Goal: Transaction & Acquisition: Purchase product/service

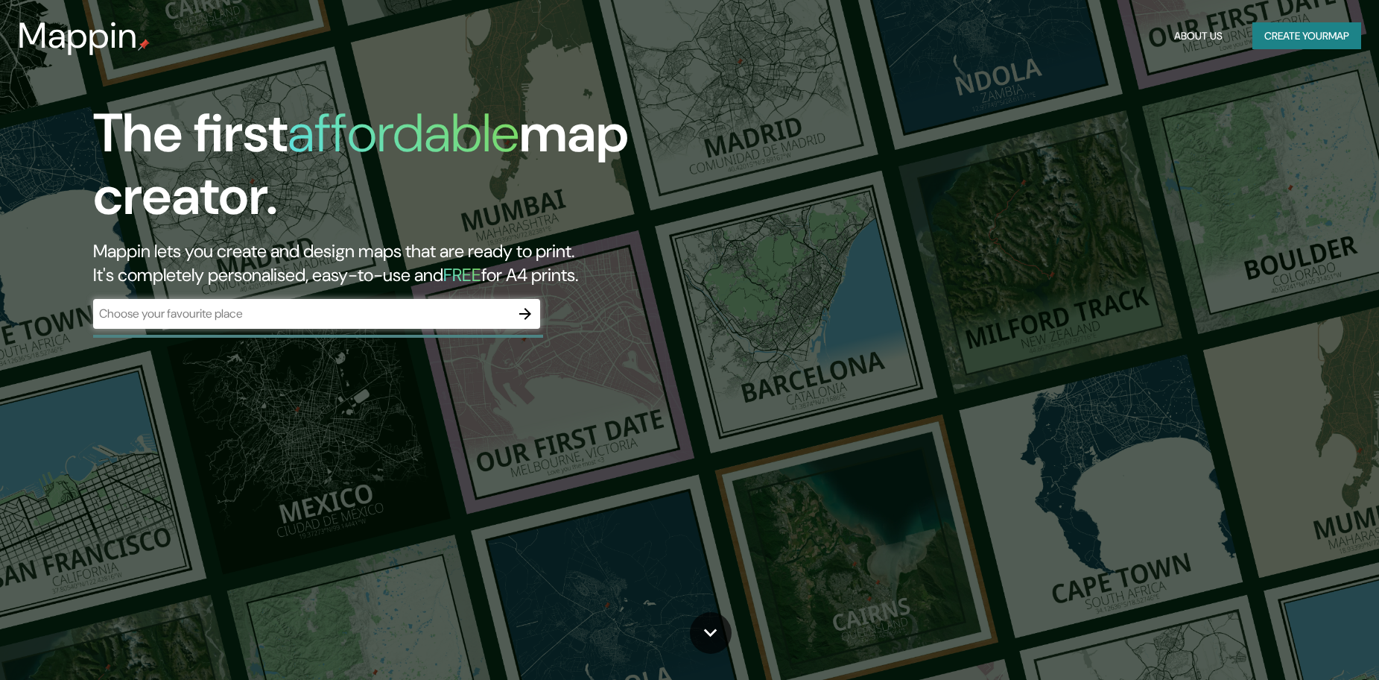
click at [354, 329] on div "​" at bounding box center [316, 315] width 447 height 33
click at [361, 323] on div "​" at bounding box center [316, 314] width 447 height 30
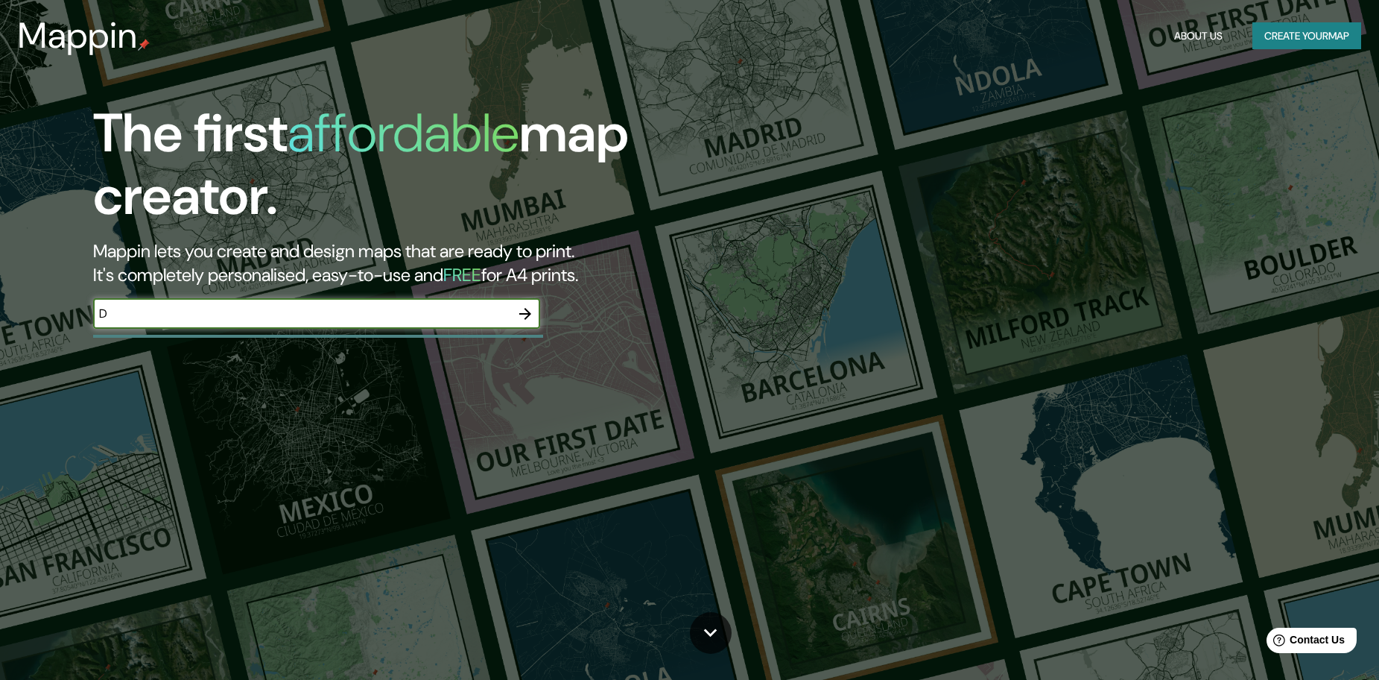
type input "D"
click at [525, 315] on icon "button" at bounding box center [525, 314] width 18 height 18
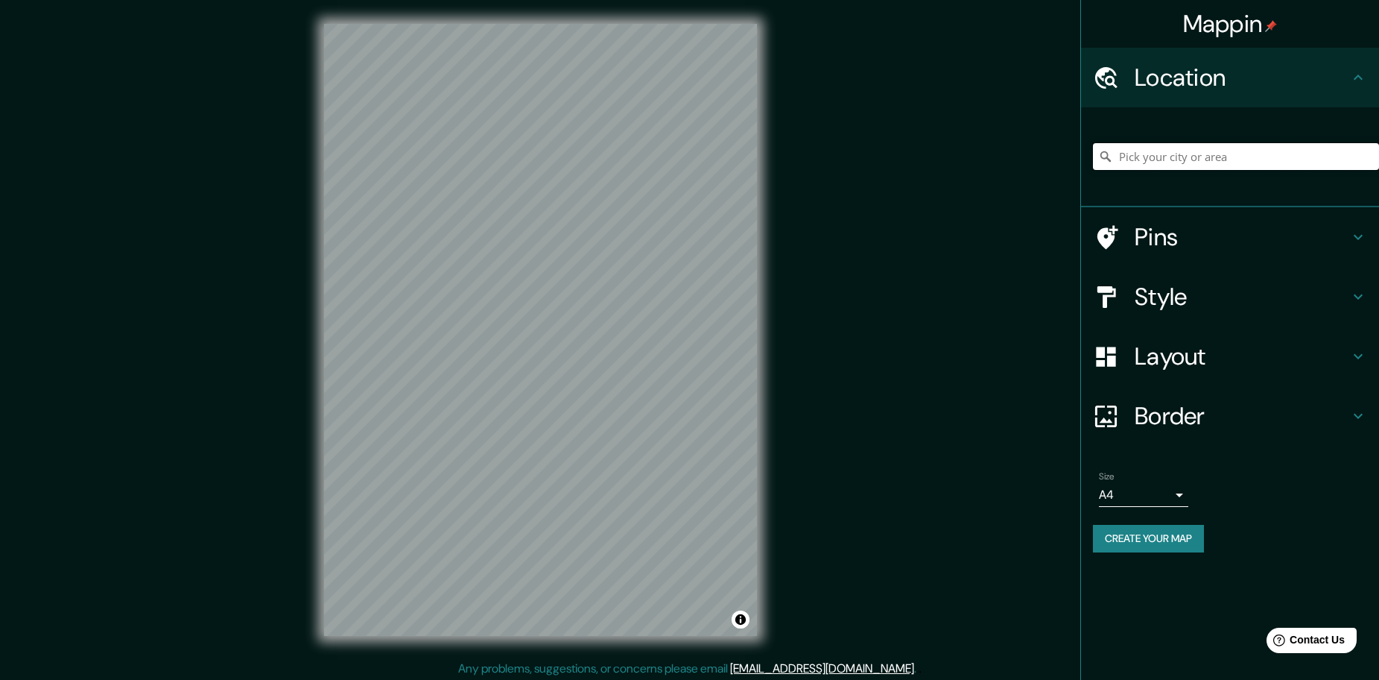
click at [1209, 157] on input "Pick your city or area" at bounding box center [1236, 156] width 286 height 27
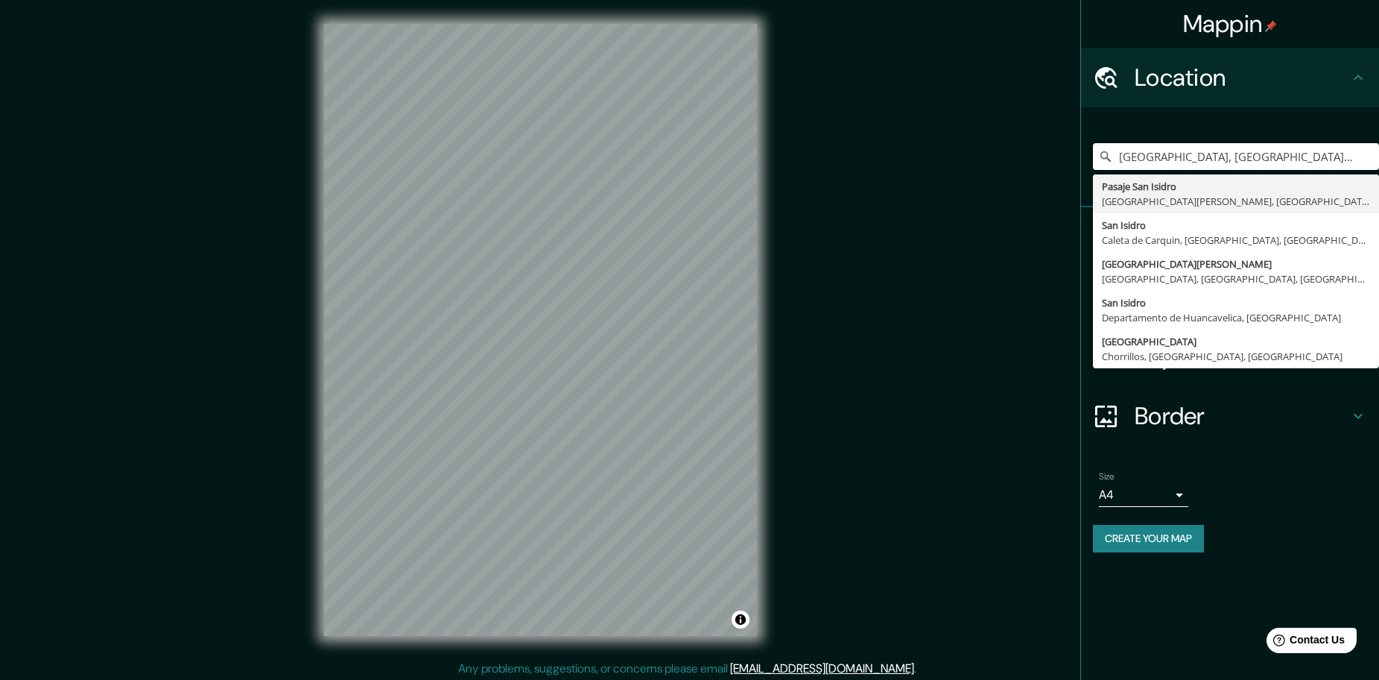
type input "[GEOGRAPHIC_DATA], [GEOGRAPHIC_DATA], [GEOGRAPHIC_DATA], [GEOGRAPHIC_DATA]"
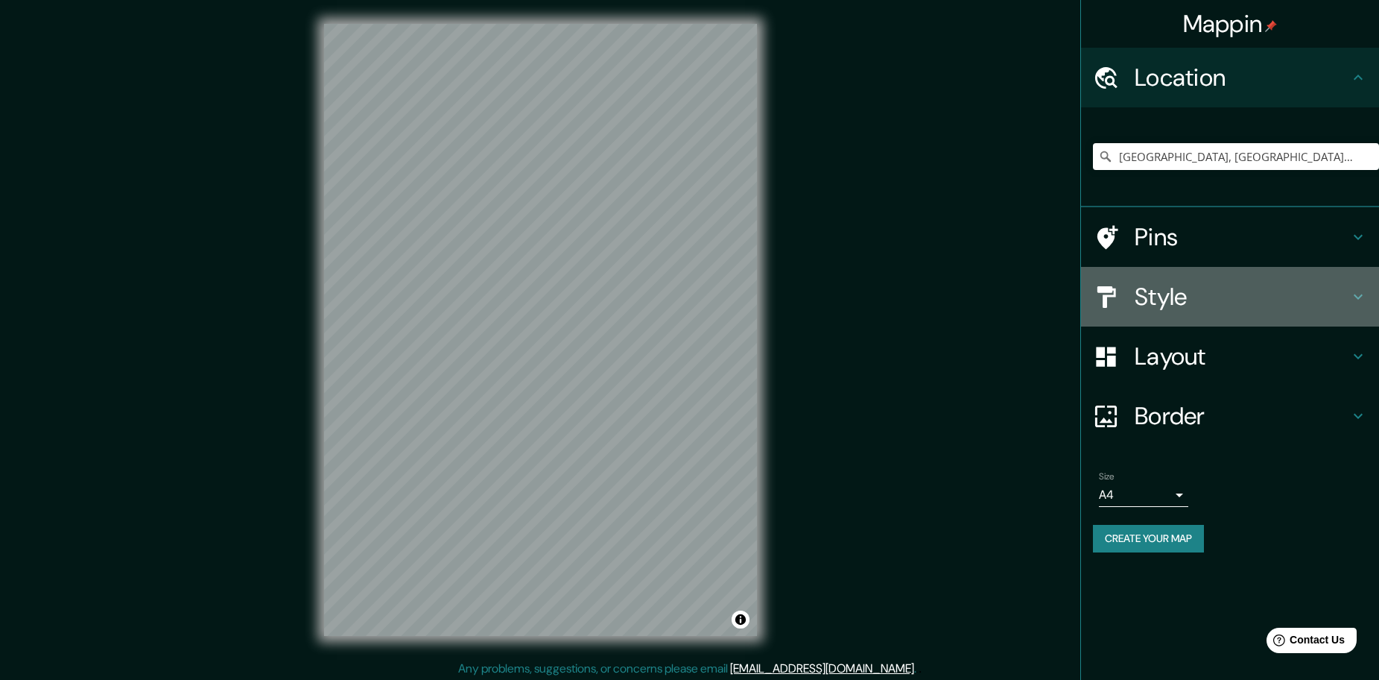
click at [1284, 295] on h4 "Style" at bounding box center [1242, 297] width 215 height 30
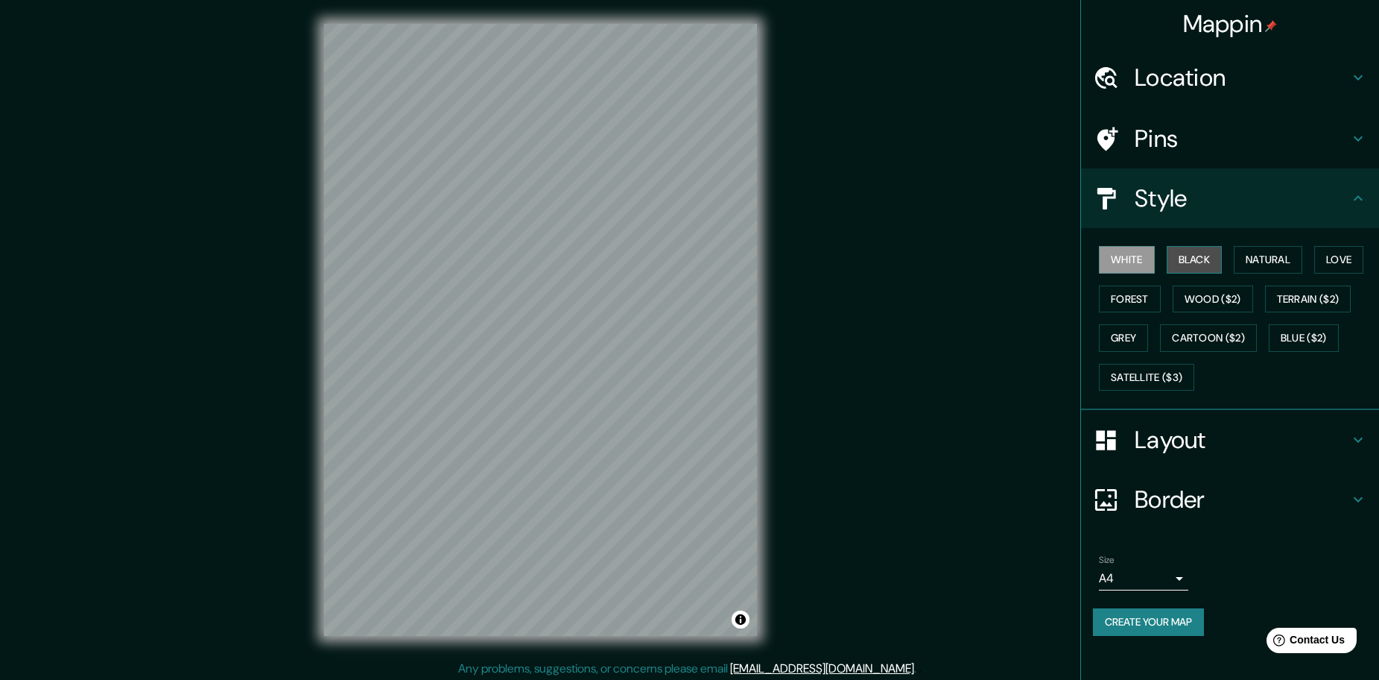
click at [1205, 264] on button "Black" at bounding box center [1195, 260] width 56 height 28
click at [1124, 303] on button "Forest" at bounding box center [1130, 299] width 62 height 28
click at [1148, 338] on button "Grey" at bounding box center [1123, 338] width 49 height 28
click at [1202, 339] on button "Cartoon ($2)" at bounding box center [1208, 338] width 97 height 28
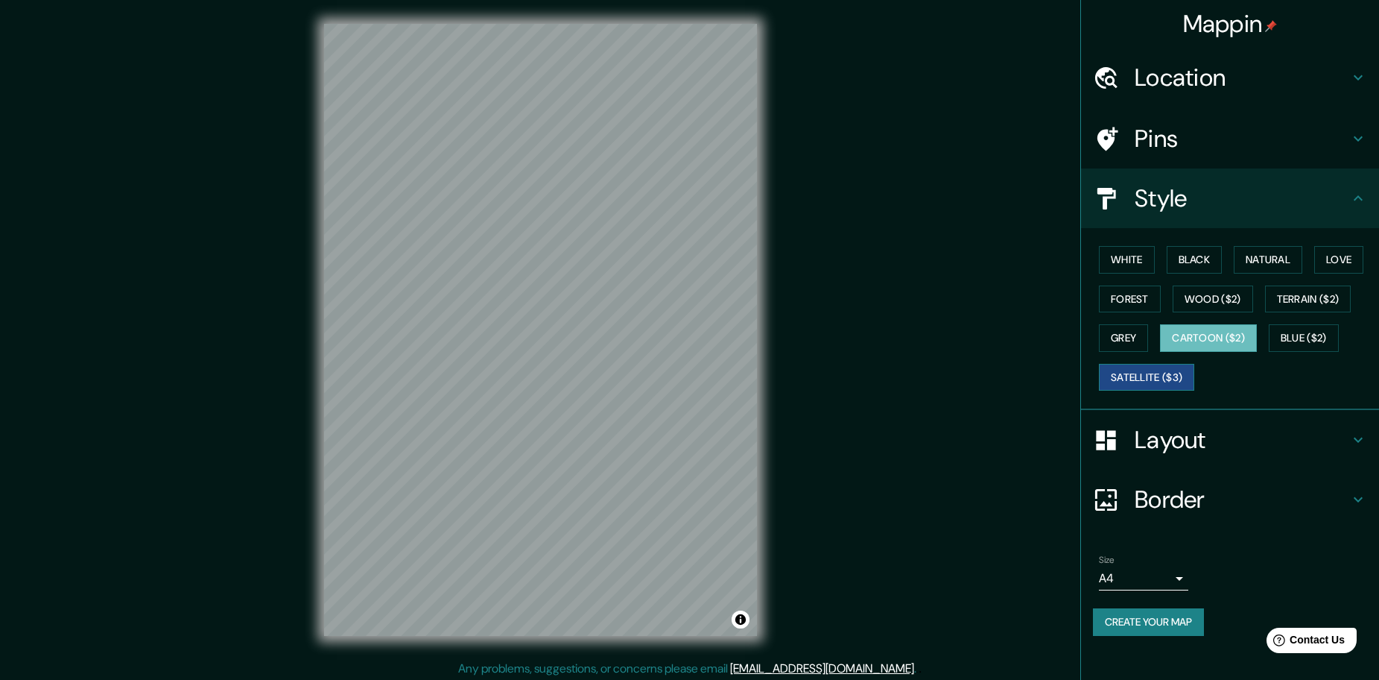
click at [1151, 373] on button "Satellite ($3)" at bounding box center [1146, 378] width 95 height 28
click at [1317, 292] on button "Terrain ($2)" at bounding box center [1308, 299] width 86 height 28
click at [1123, 379] on button "Satellite ($3)" at bounding box center [1146, 378] width 95 height 28
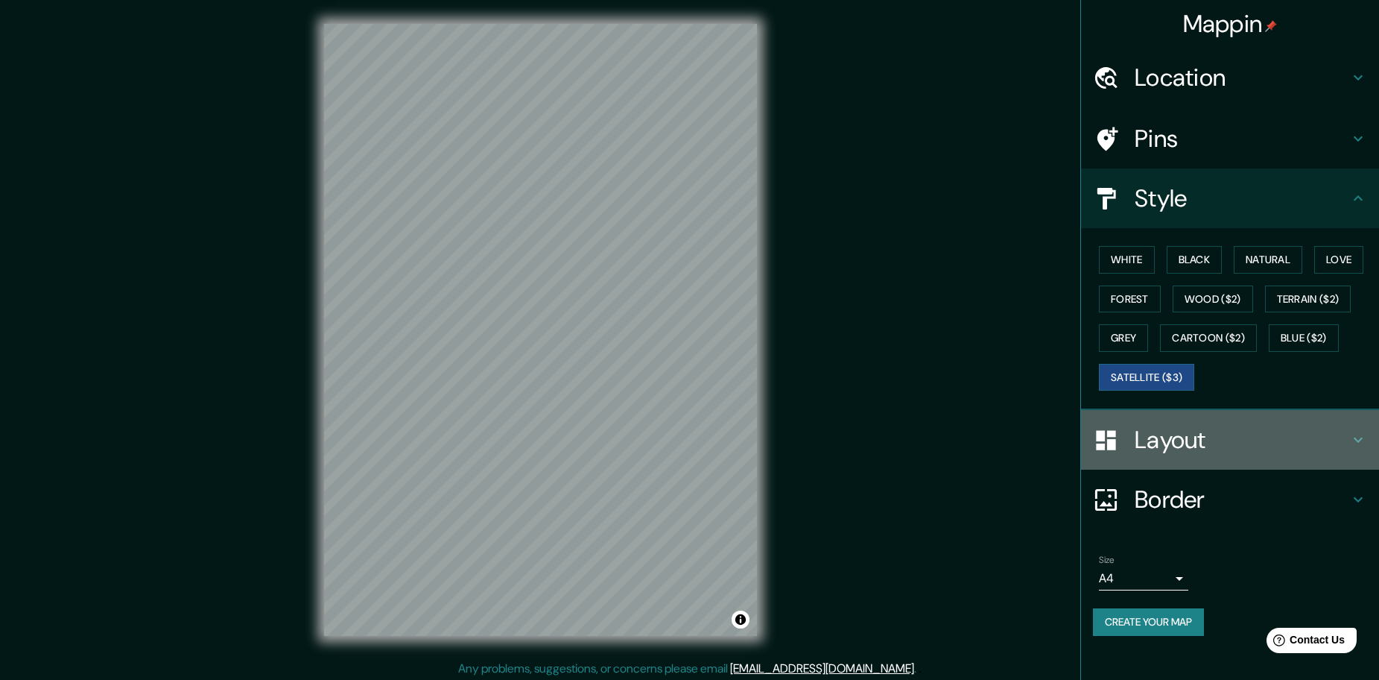
click at [1210, 428] on h4 "Layout" at bounding box center [1242, 440] width 215 height 30
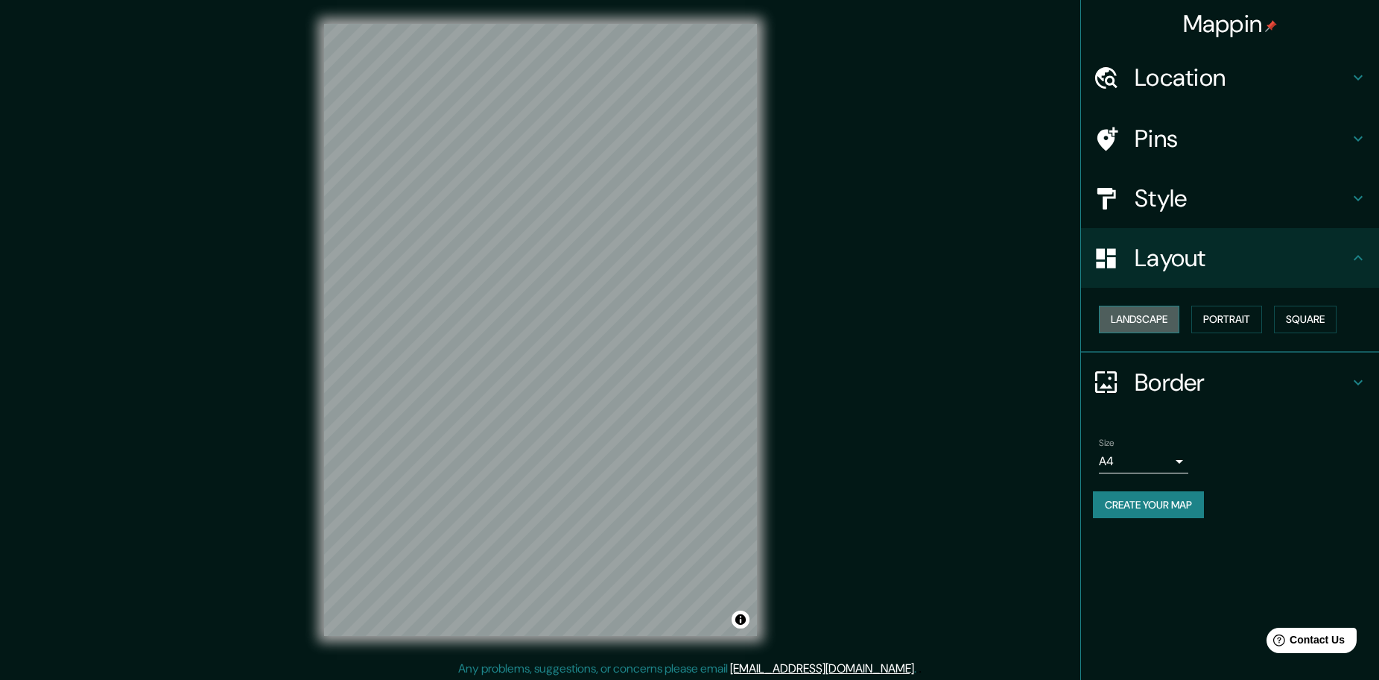
click at [1154, 323] on button "Landscape" at bounding box center [1139, 320] width 80 height 28
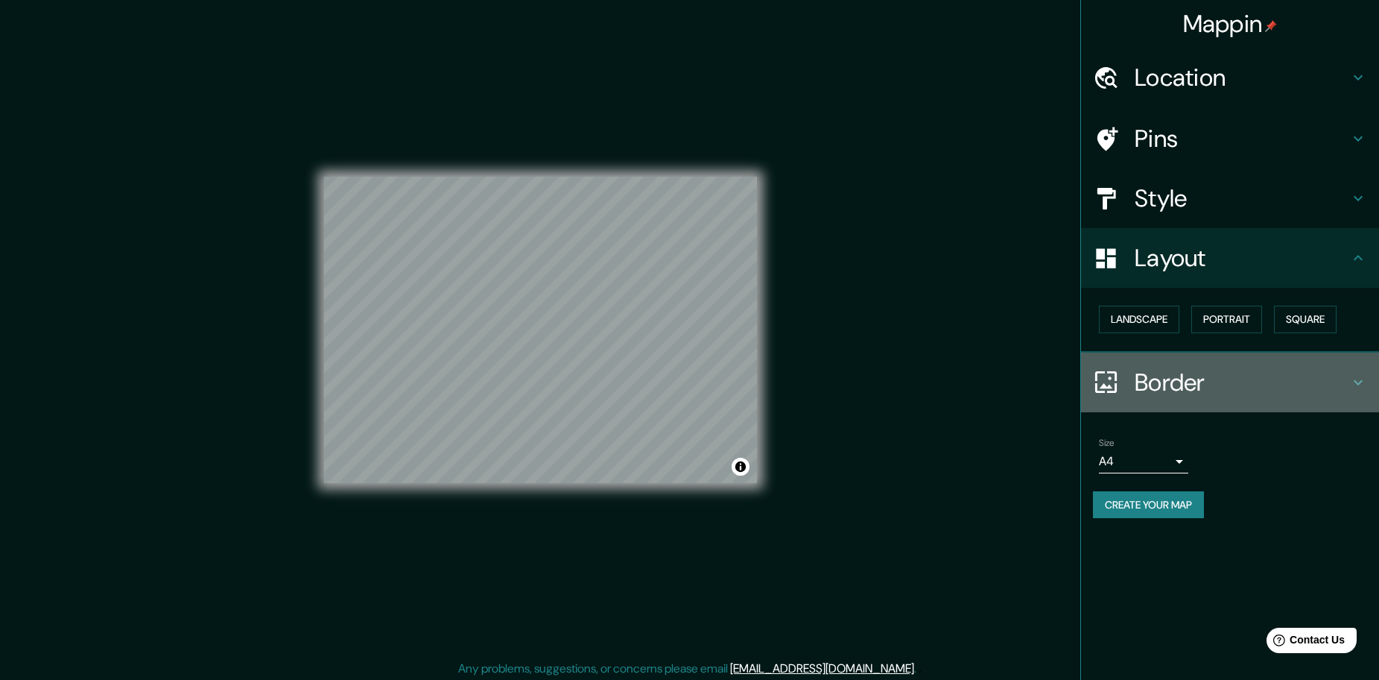
click at [1292, 380] on h4 "Border" at bounding box center [1242, 382] width 215 height 30
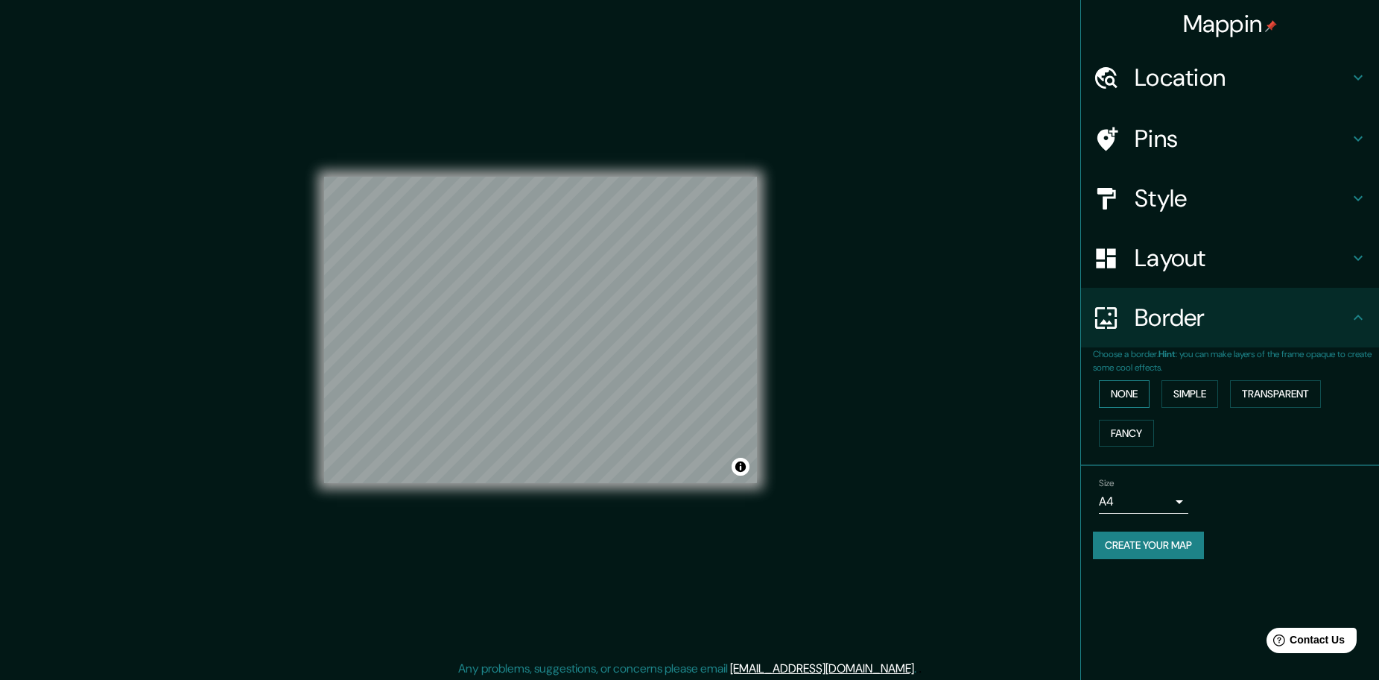
click at [1131, 388] on button "None" at bounding box center [1124, 394] width 51 height 28
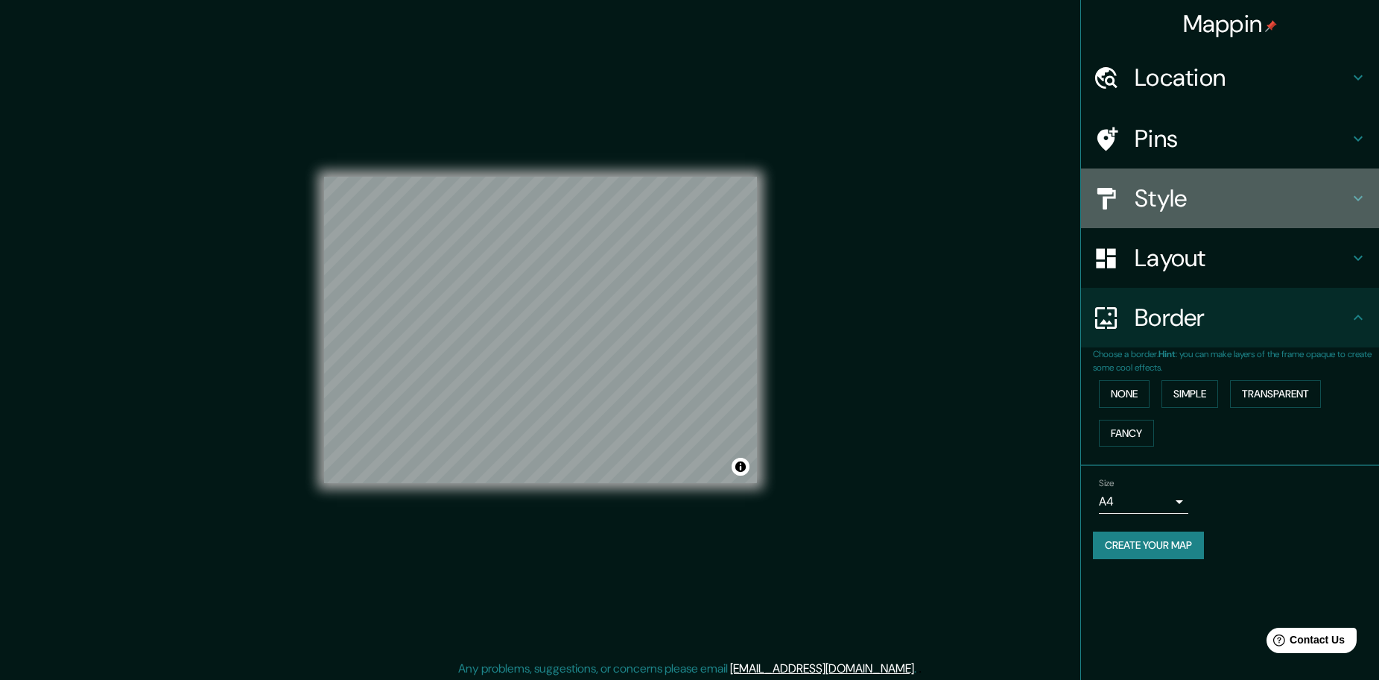
click at [1267, 213] on div "Style" at bounding box center [1230, 198] width 298 height 60
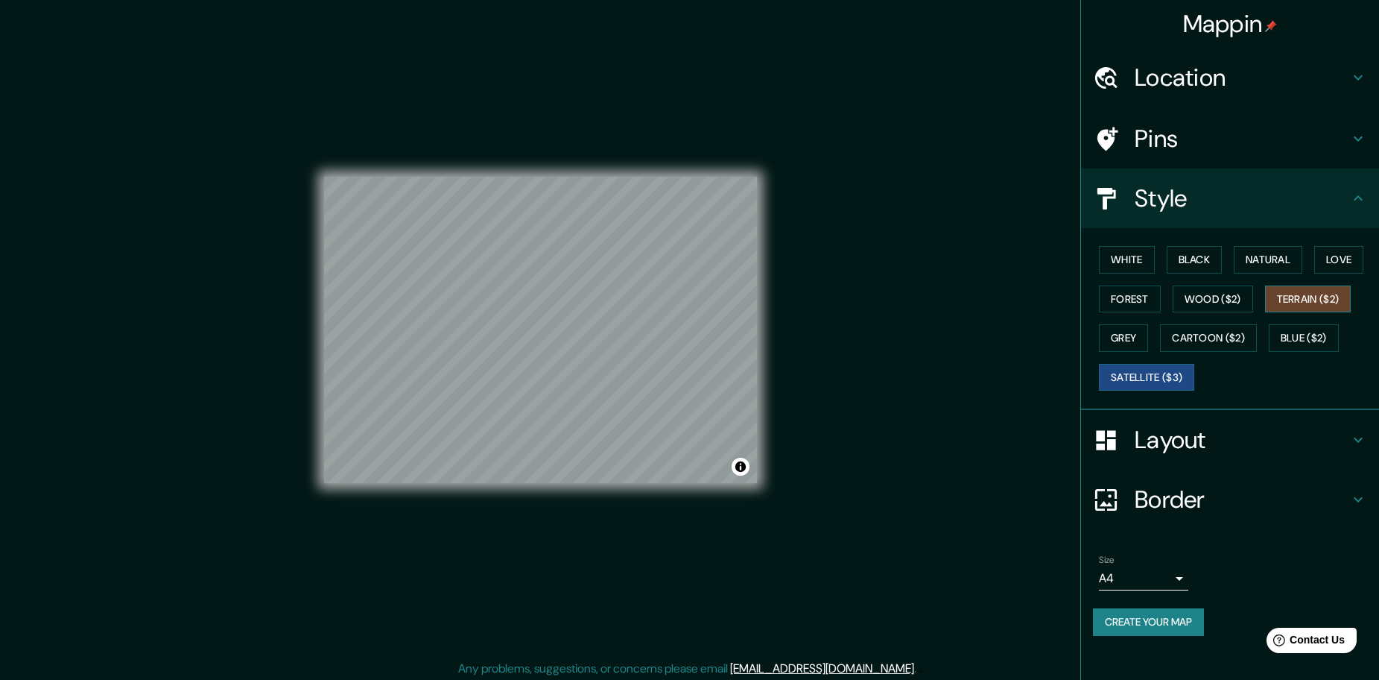
click at [1285, 294] on button "Terrain ($2)" at bounding box center [1308, 299] width 86 height 28
click at [1225, 304] on button "Wood ($2)" at bounding box center [1213, 299] width 80 height 28
click at [1225, 323] on div "White Black Natural Love Forest Wood ($2) Terrain ($2) Grey Cartoon ($2) Blue (…" at bounding box center [1236, 318] width 286 height 156
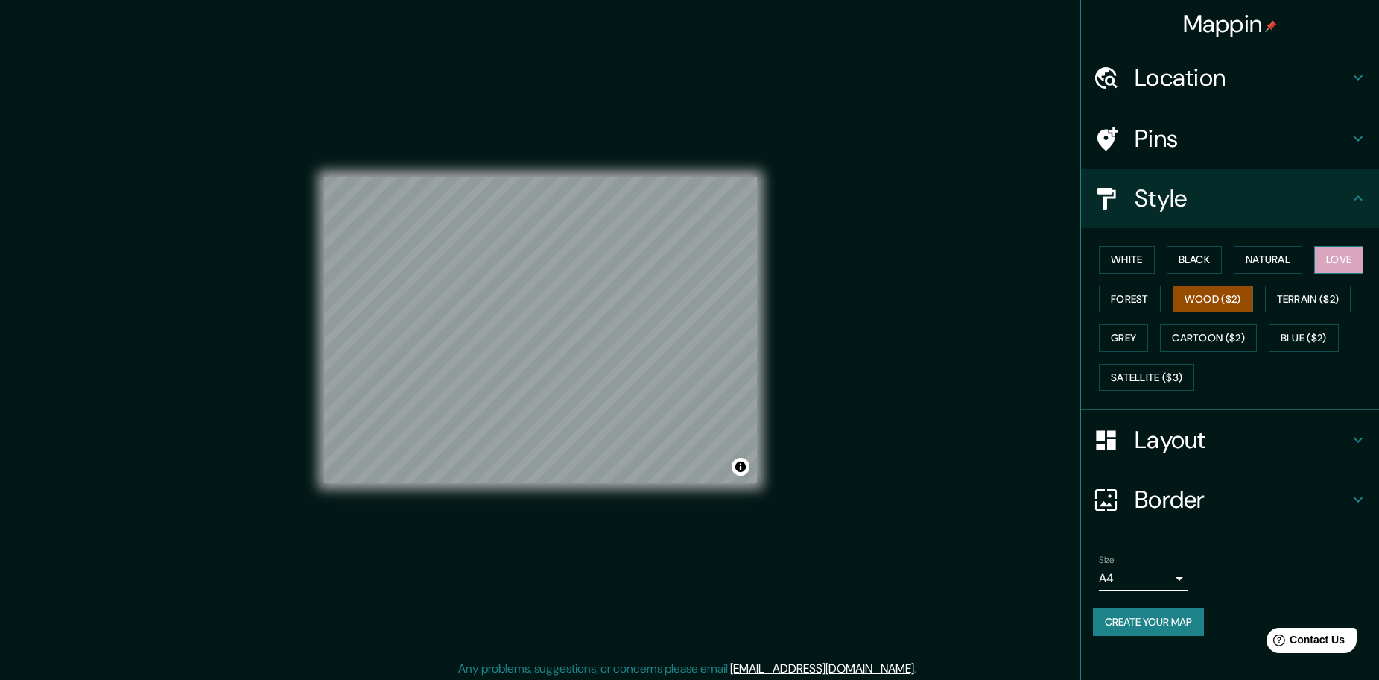
click at [1329, 259] on button "Love" at bounding box center [1338, 260] width 49 height 28
click at [1272, 258] on button "Natural" at bounding box center [1268, 260] width 69 height 28
click at [1207, 267] on button "Black" at bounding box center [1195, 260] width 56 height 28
click at [1138, 262] on button "White" at bounding box center [1127, 260] width 56 height 28
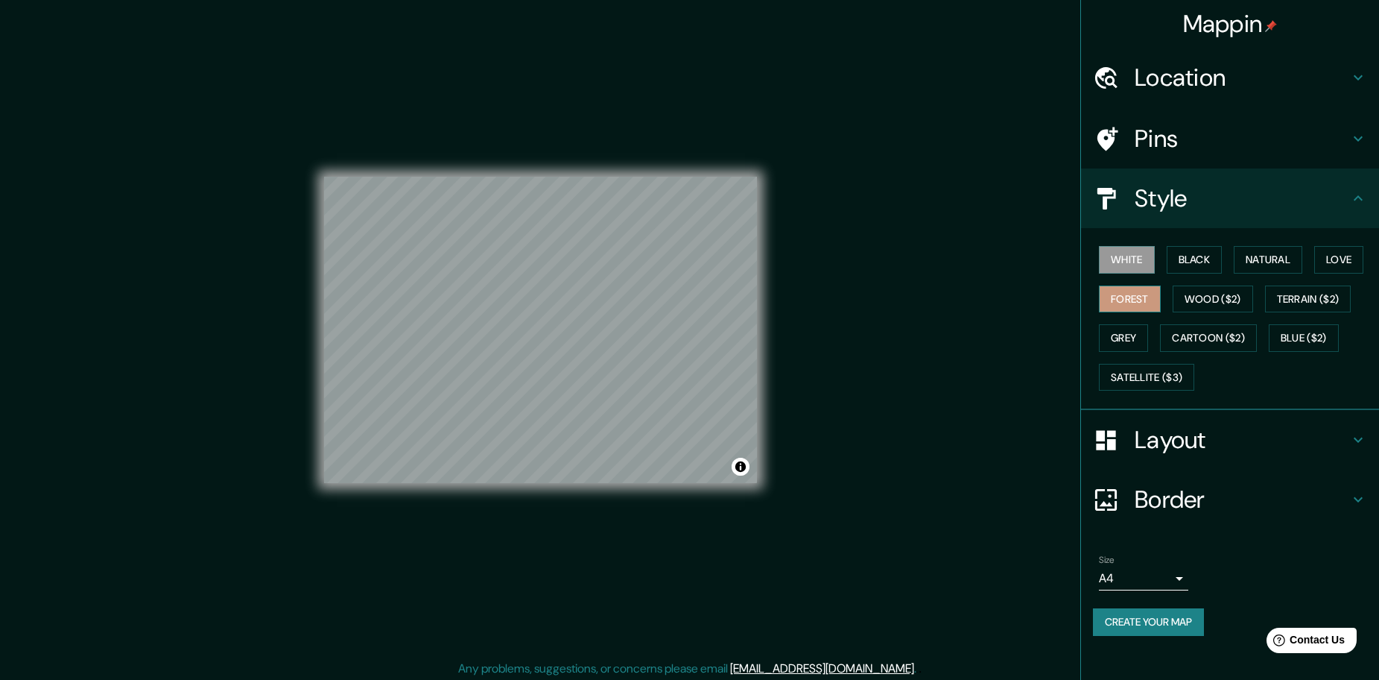
click at [1125, 306] on button "Forest" at bounding box center [1130, 299] width 62 height 28
click at [1141, 337] on button "Grey" at bounding box center [1123, 338] width 49 height 28
click at [1159, 379] on button "Satellite ($3)" at bounding box center [1146, 378] width 95 height 28
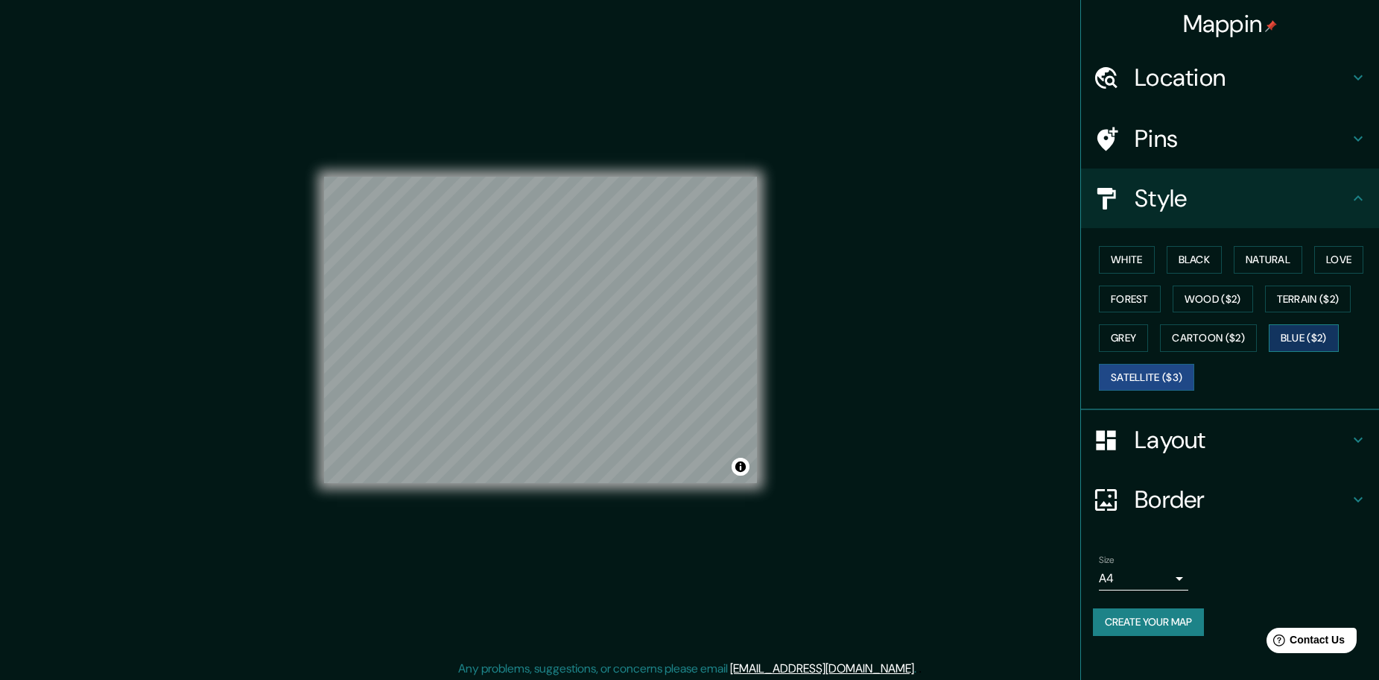
click at [1319, 340] on button "Blue ($2)" at bounding box center [1304, 338] width 70 height 28
click at [1256, 333] on button "Cartoon ($2)" at bounding box center [1208, 338] width 97 height 28
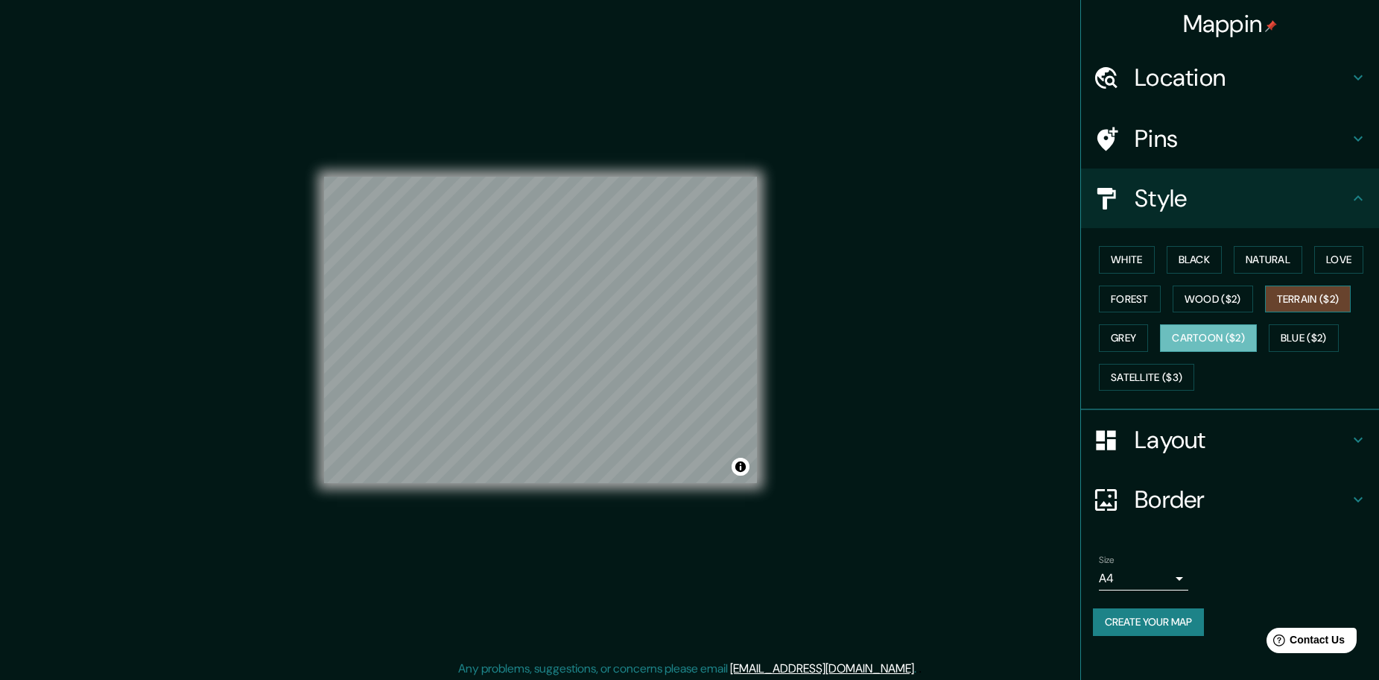
click at [1321, 300] on button "Terrain ($2)" at bounding box center [1308, 299] width 86 height 28
click at [1250, 308] on button "Wood ($2)" at bounding box center [1213, 299] width 80 height 28
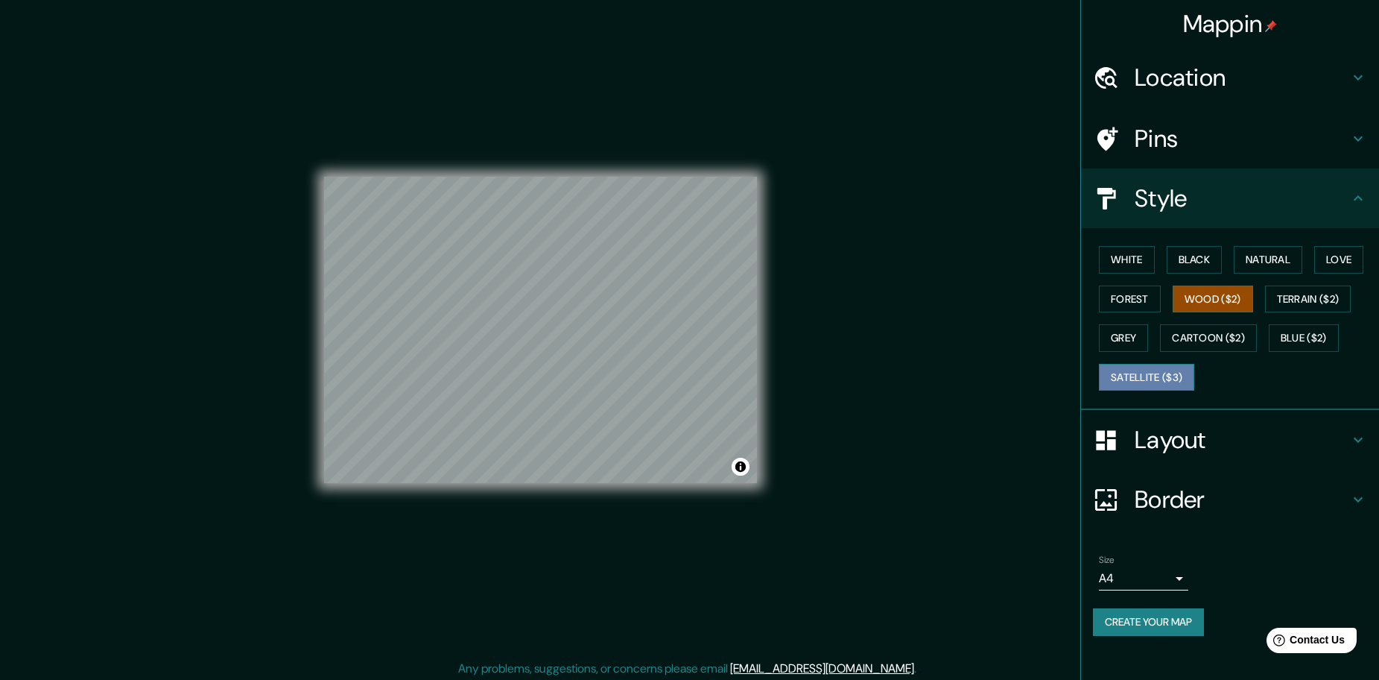
click at [1187, 370] on button "Satellite ($3)" at bounding box center [1146, 378] width 95 height 28
drag, startPoint x: 950, startPoint y: 371, endPoint x: 956, endPoint y: 376, distance: 7.9
click at [950, 370] on div "Mappin Location [GEOGRAPHIC_DATA], [GEOGRAPHIC_DATA], [GEOGRAPHIC_DATA], [GEOGR…" at bounding box center [689, 341] width 1379 height 683
click at [1319, 443] on h4 "Layout" at bounding box center [1242, 440] width 215 height 30
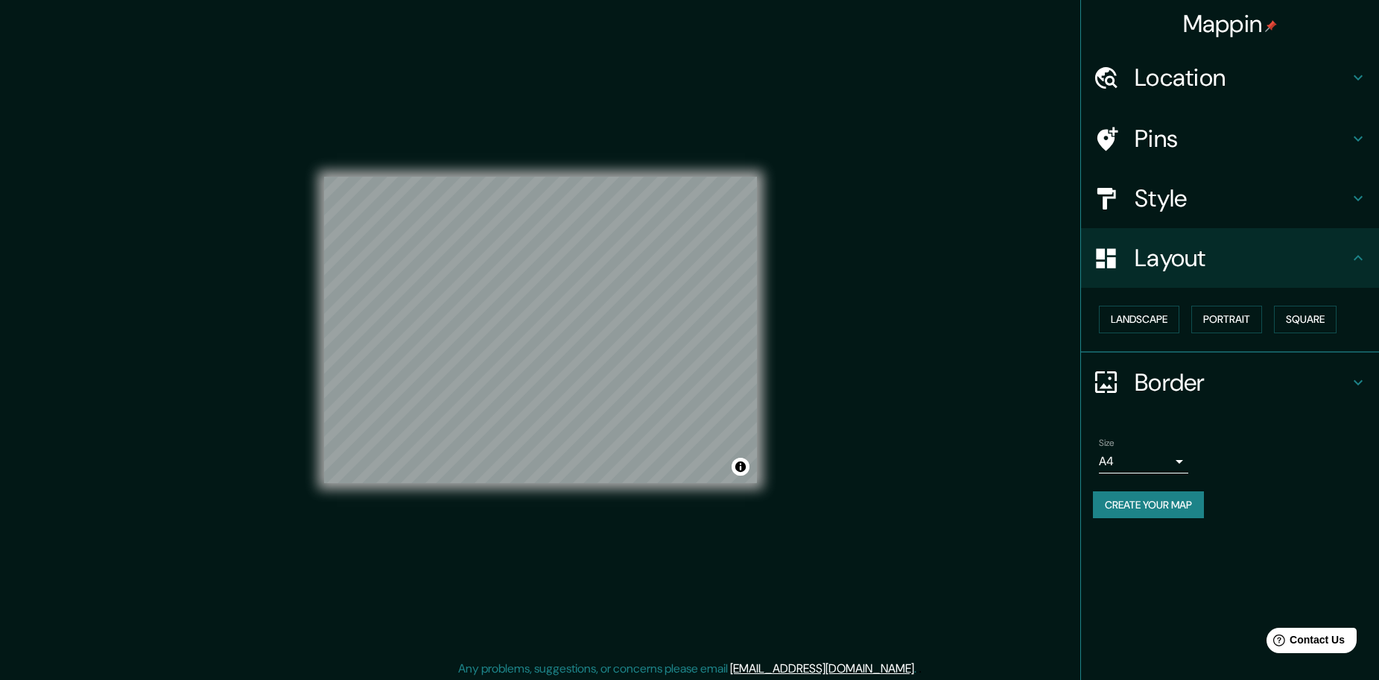
click at [1231, 192] on h4 "Style" at bounding box center [1242, 198] width 215 height 30
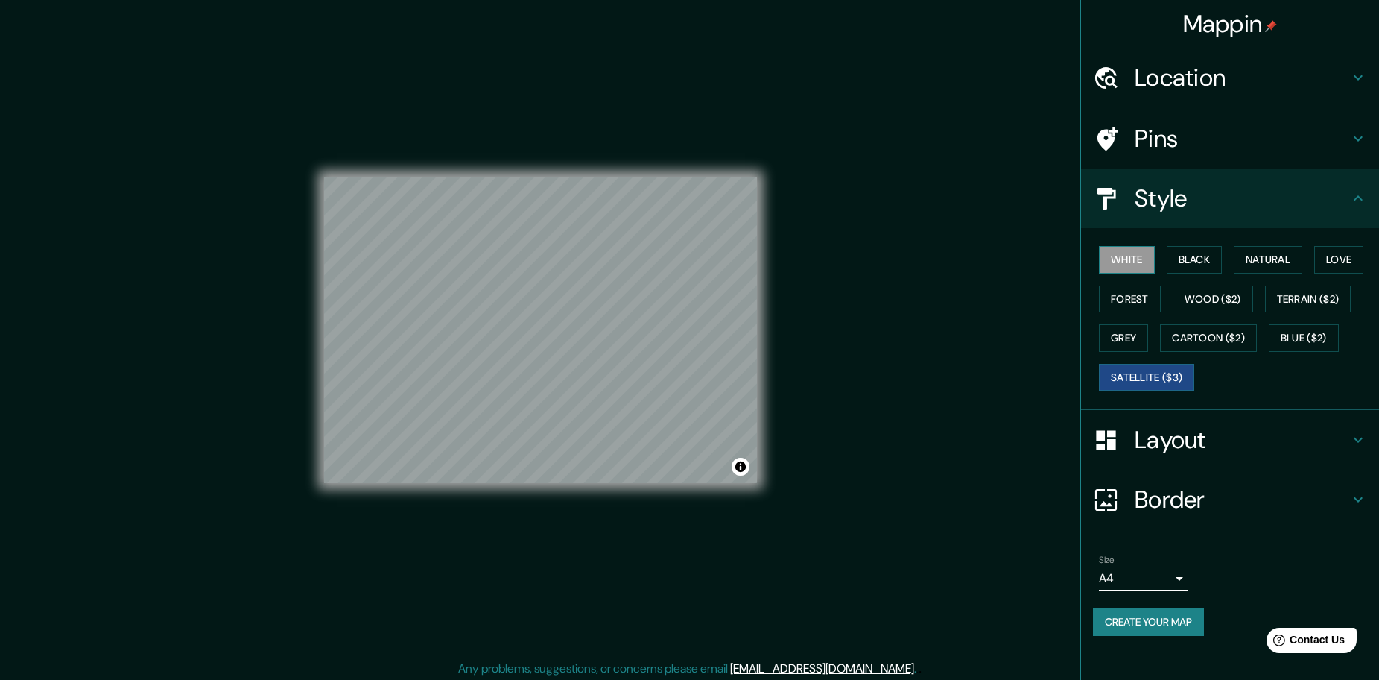
click at [1130, 264] on button "White" at bounding box center [1127, 260] width 56 height 28
click at [1202, 262] on button "Black" at bounding box center [1195, 260] width 56 height 28
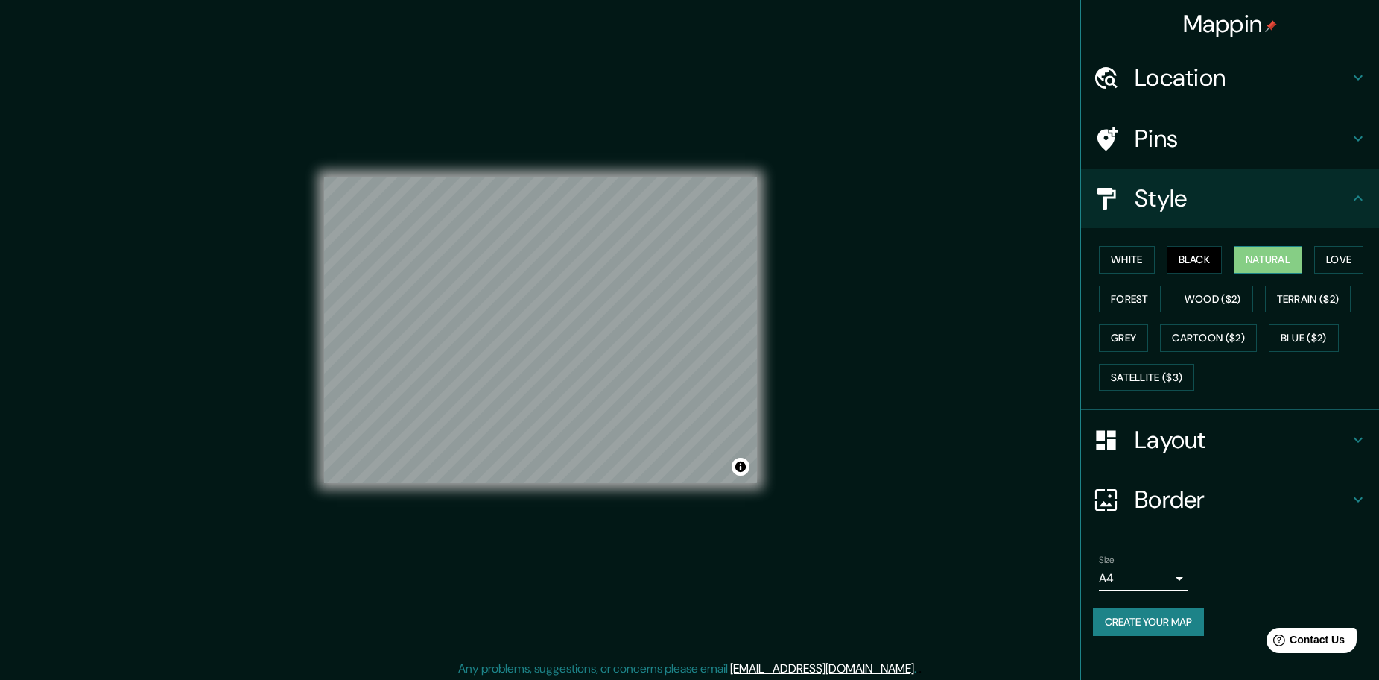
click at [1242, 263] on button "Natural" at bounding box center [1268, 260] width 69 height 28
click at [1312, 264] on div "White Black Natural Love Forest Wood ($2) Terrain ($2) Grey Cartoon ($2) Blue (…" at bounding box center [1236, 318] width 286 height 156
click at [1320, 260] on button "Love" at bounding box center [1338, 260] width 49 height 28
click at [1233, 294] on button "Wood ($2)" at bounding box center [1213, 299] width 80 height 28
click at [1138, 293] on button "Forest" at bounding box center [1130, 299] width 62 height 28
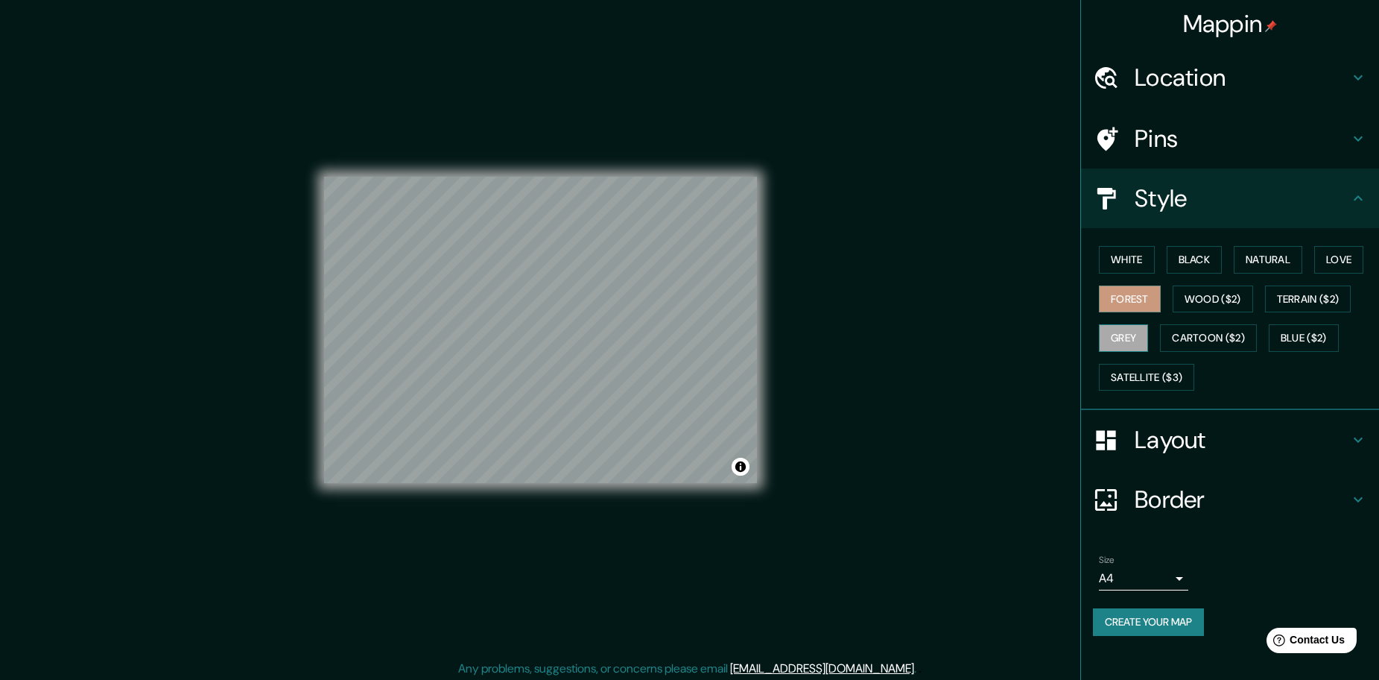
click at [1126, 335] on button "Grey" at bounding box center [1123, 338] width 49 height 28
click at [1223, 300] on button "Wood ($2)" at bounding box center [1213, 299] width 80 height 28
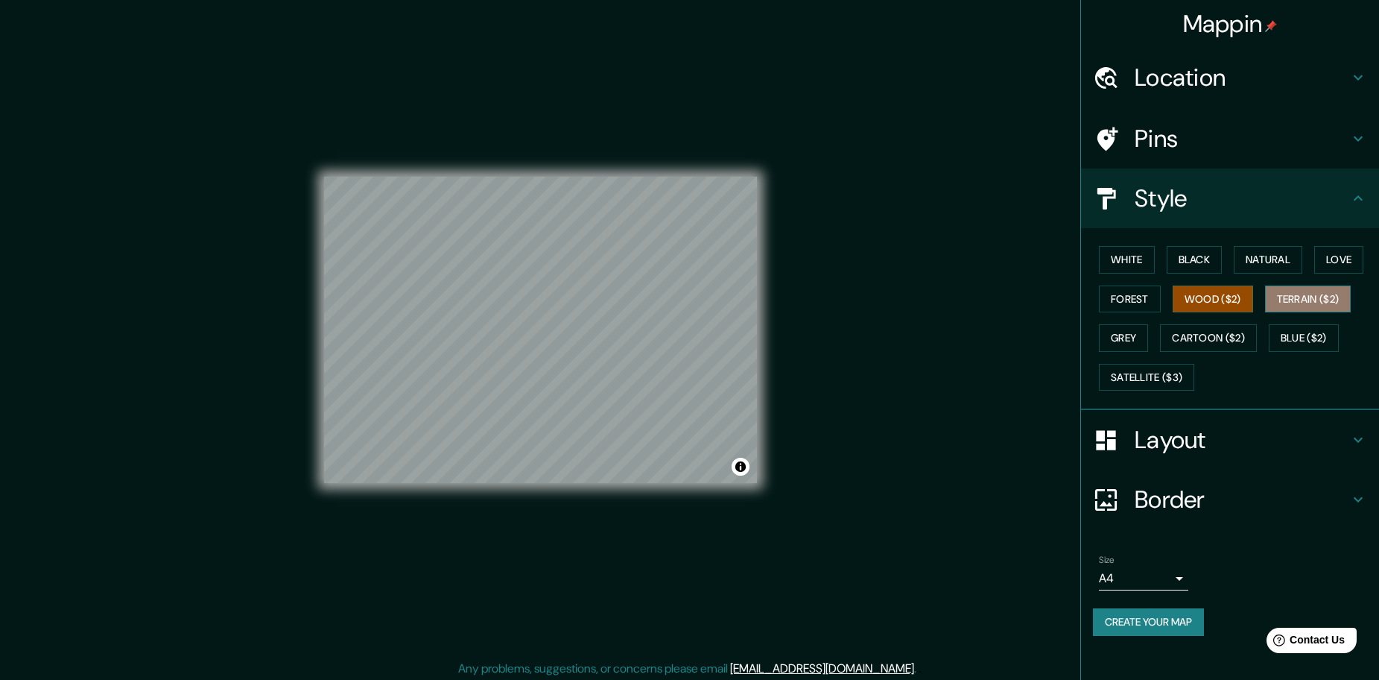
click at [1295, 300] on button "Terrain ($2)" at bounding box center [1308, 299] width 86 height 28
click at [1235, 297] on button "Wood ($2)" at bounding box center [1213, 299] width 80 height 28
click at [1233, 341] on button "Cartoon ($2)" at bounding box center [1208, 338] width 97 height 28
click at [1234, 293] on button "Wood ($2)" at bounding box center [1213, 299] width 80 height 28
click at [1205, 445] on h4 "Layout" at bounding box center [1242, 440] width 215 height 30
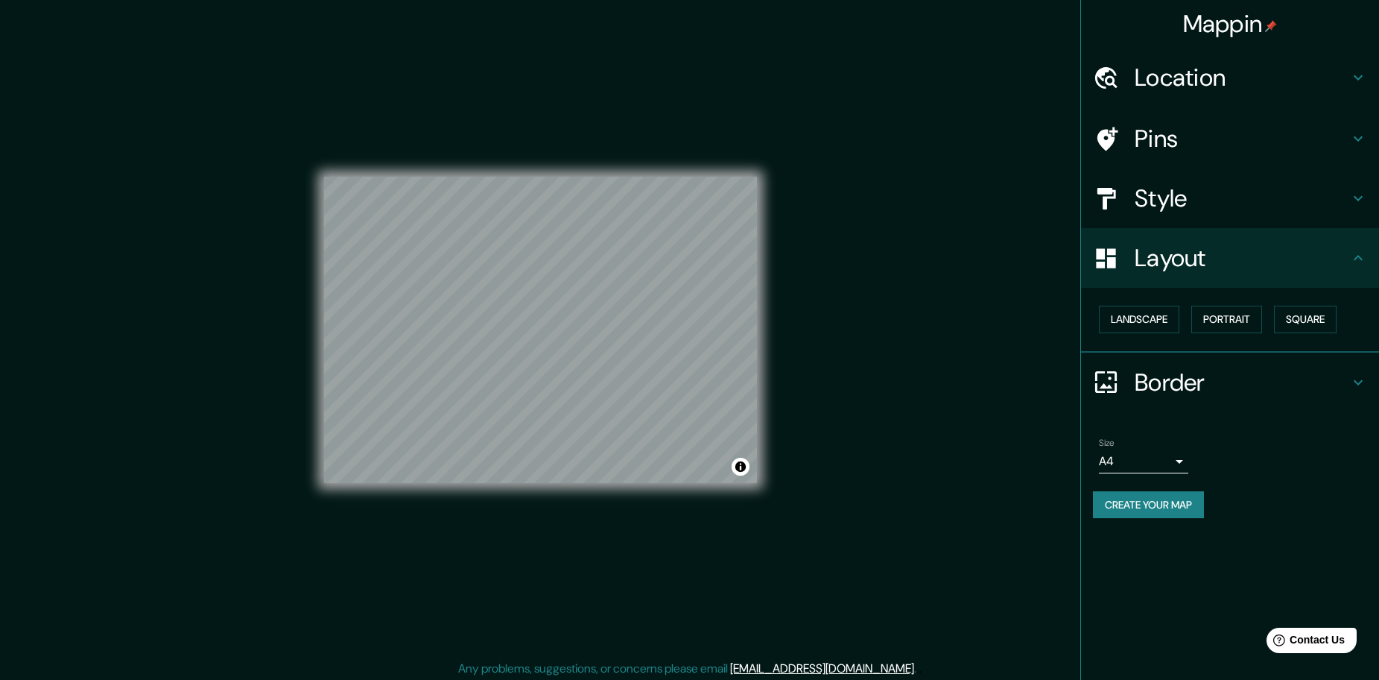
click at [1191, 499] on button "Create your map" at bounding box center [1148, 505] width 111 height 28
